Goal: Task Accomplishment & Management: Manage account settings

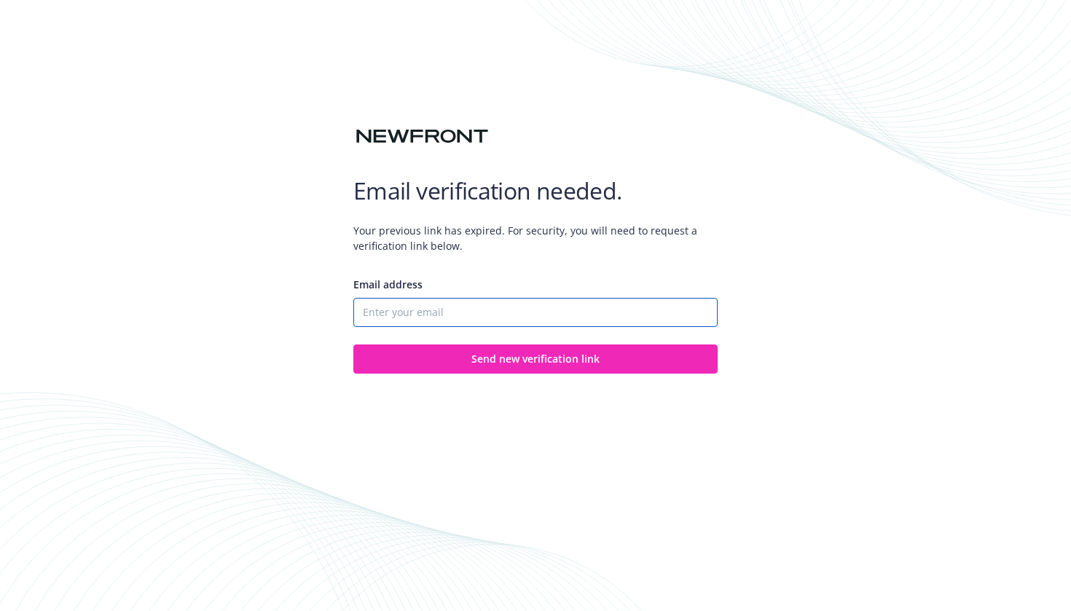
click at [400, 315] on input "Email address" at bounding box center [535, 312] width 364 height 29
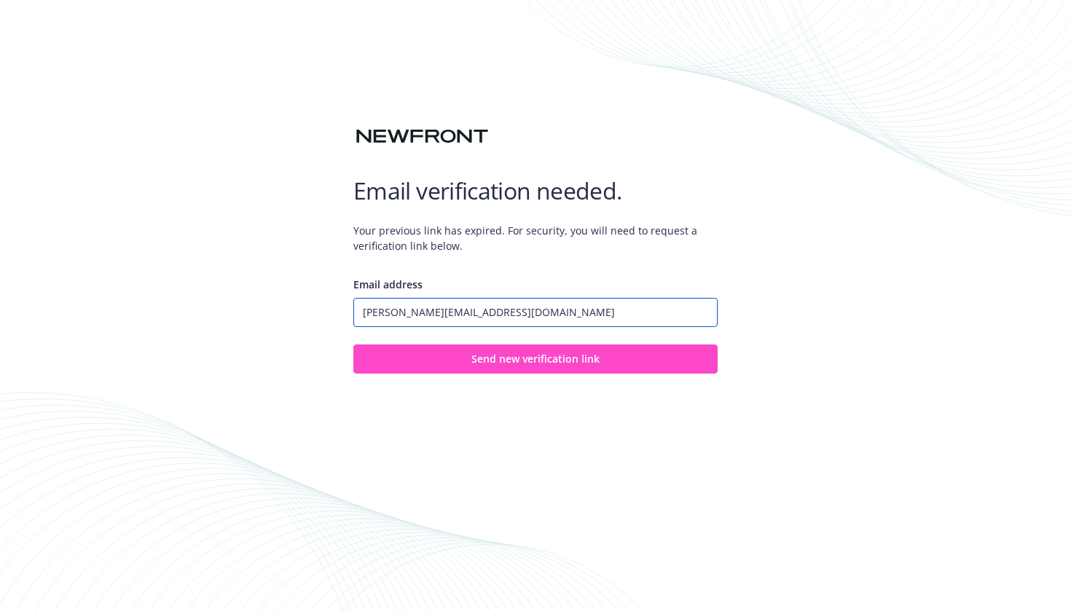
type input "[PERSON_NAME][EMAIL_ADDRESS][DOMAIN_NAME]"
click at [454, 371] on button "Send new verification link" at bounding box center [535, 359] width 364 height 29
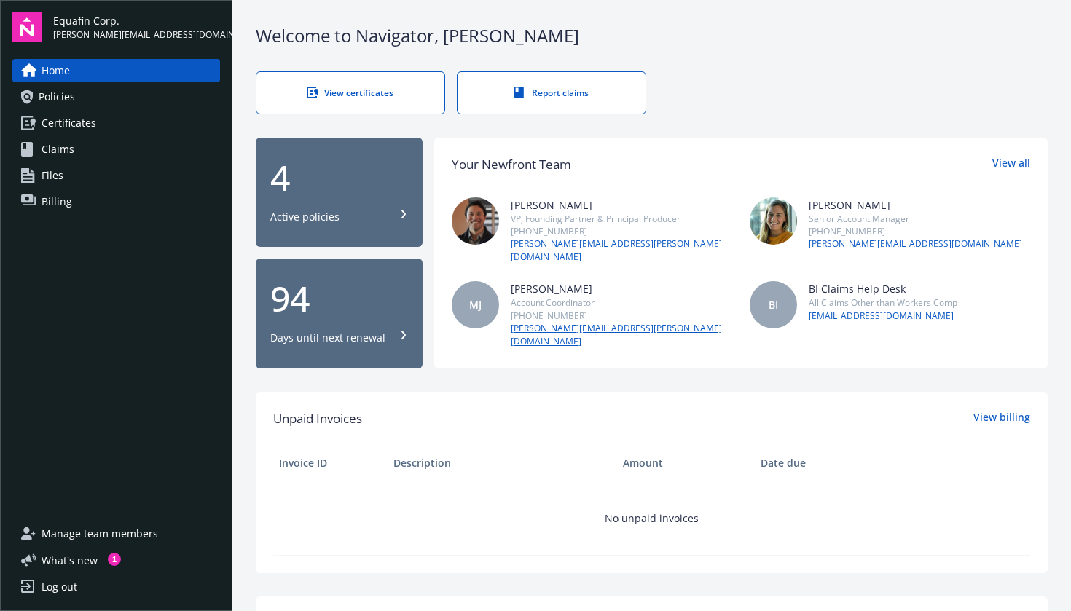
click at [337, 213] on div "Active policies" at bounding box center [339, 217] width 138 height 15
